Goal: Task Accomplishment & Management: Complete application form

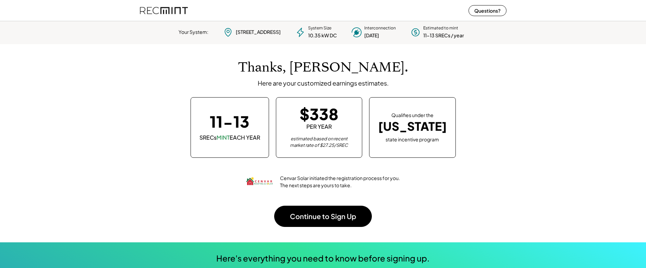
scroll to position [96, 191]
